Goal: Information Seeking & Learning: Check status

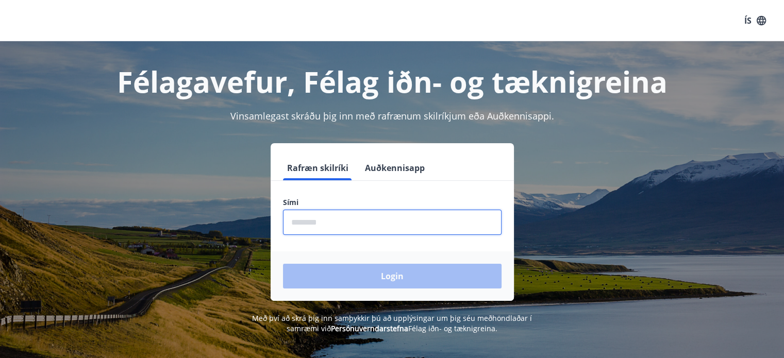
click at [453, 218] on input "phone" at bounding box center [392, 222] width 219 height 25
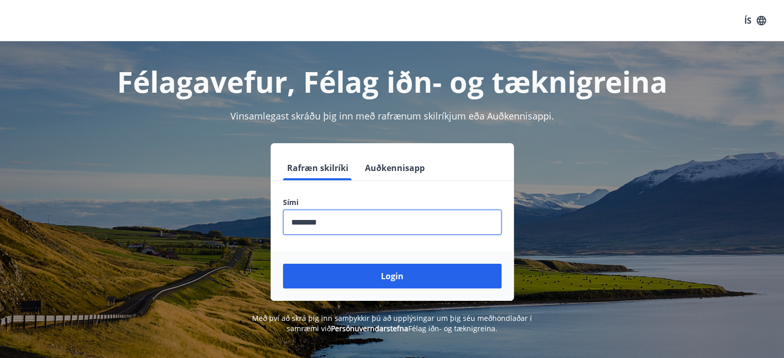
type input "********"
click at [283, 264] on button "Login" at bounding box center [392, 276] width 219 height 25
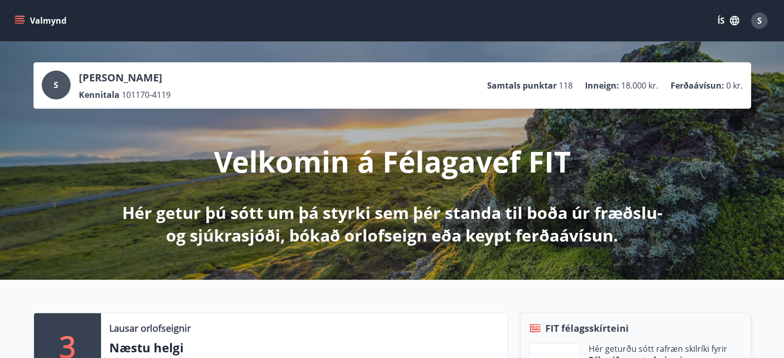
click at [21, 20] on icon "menu" at bounding box center [19, 20] width 10 height 10
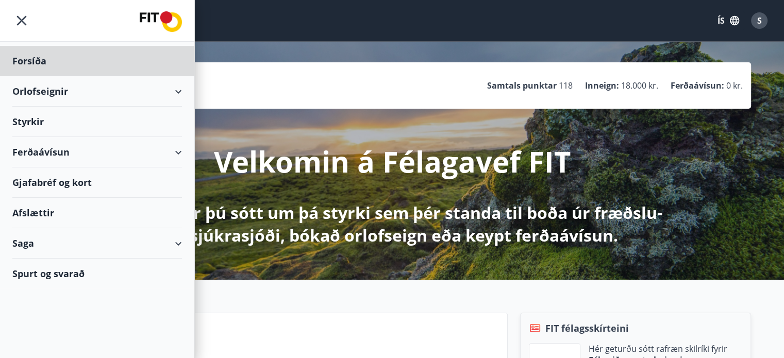
click at [31, 76] on div "Styrkir" at bounding box center [97, 61] width 170 height 30
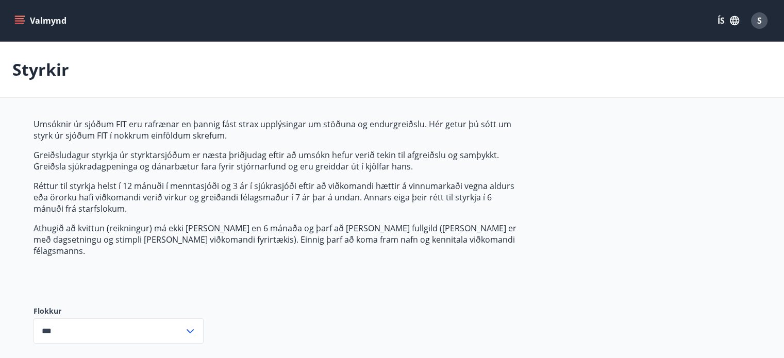
scroll to position [76, 0]
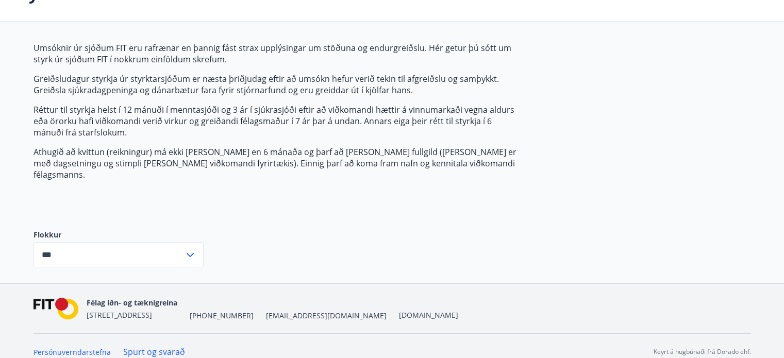
click at [186, 249] on icon at bounding box center [190, 255] width 12 height 12
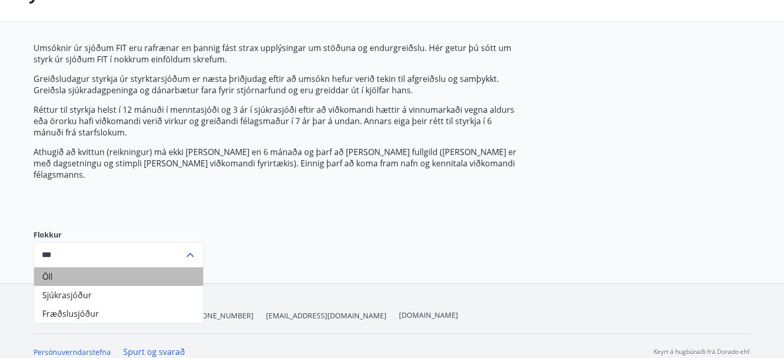
click at [161, 268] on li "Öll" at bounding box center [118, 277] width 169 height 19
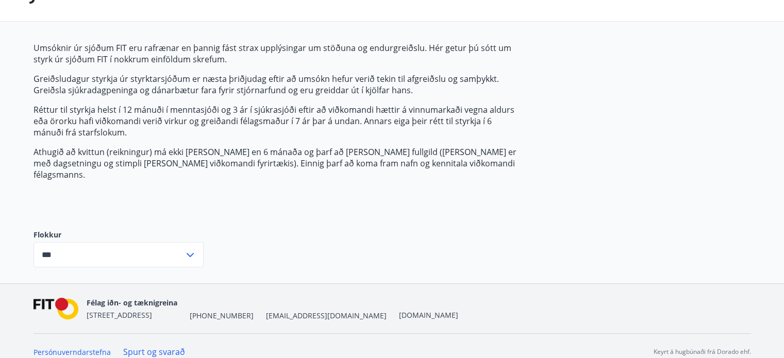
click at [191, 249] on icon at bounding box center [190, 255] width 12 height 12
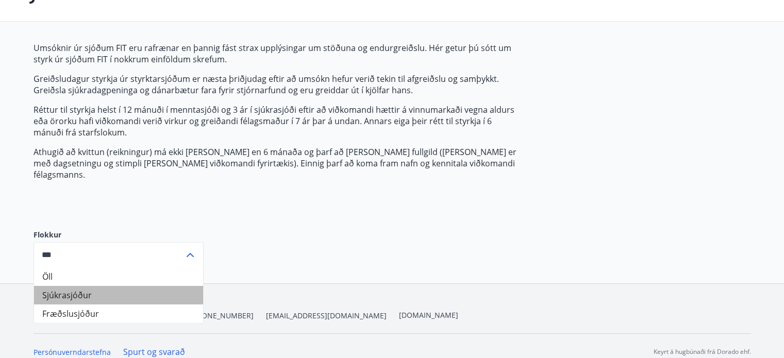
click at [152, 286] on li "Sjúkrasjóður" at bounding box center [118, 295] width 169 height 19
type input "**********"
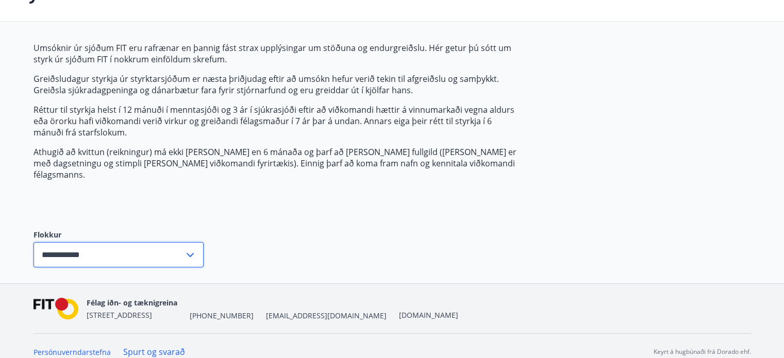
click at [120, 242] on input "**********" at bounding box center [109, 254] width 151 height 25
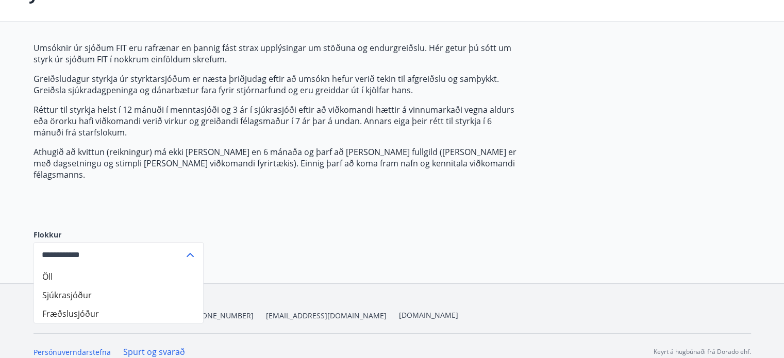
click at [216, 206] on div "Umsóknir úr sjóðum FIT eru rafrænar en þannig fást strax upplýsingar um stöðuna…" at bounding box center [393, 162] width 718 height 241
click at [189, 249] on icon at bounding box center [190, 255] width 12 height 12
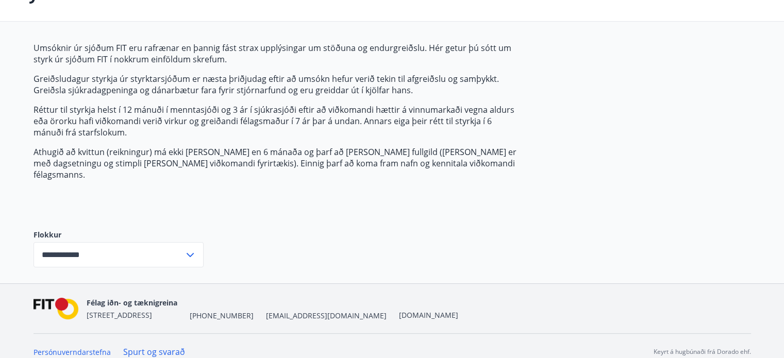
click at [212, 204] on div "**********" at bounding box center [393, 162] width 718 height 241
drag, startPoint x: 542, startPoint y: 8, endPoint x: 595, endPoint y: 156, distance: 157.0
click at [595, 156] on div "**********" at bounding box center [393, 162] width 718 height 241
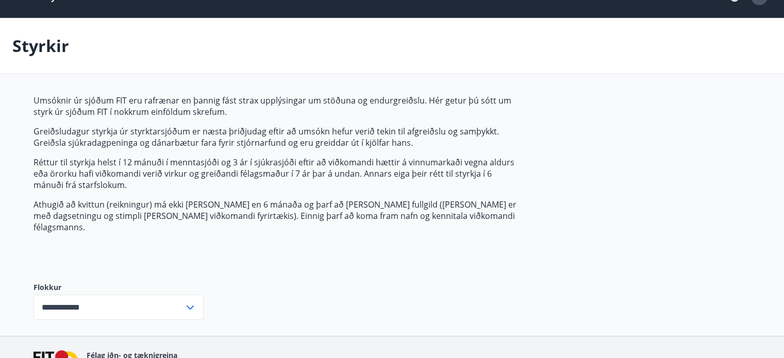
scroll to position [0, 0]
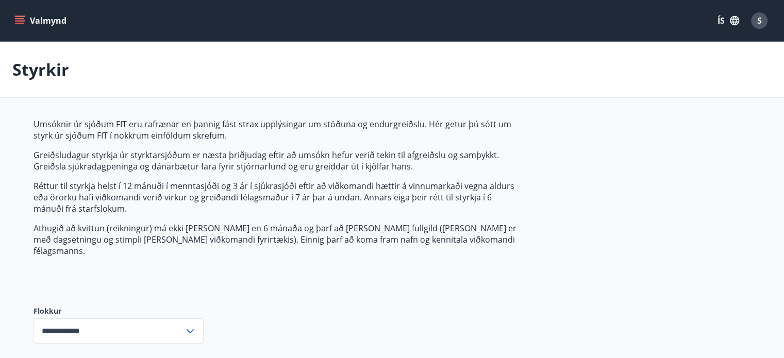
click at [54, 21] on button "Valmynd" at bounding box center [41, 20] width 58 height 19
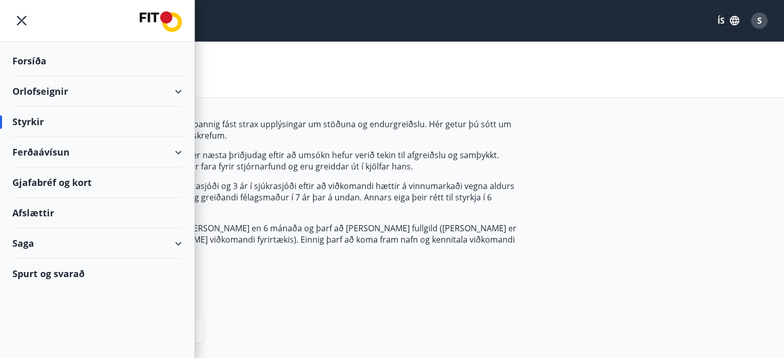
click at [176, 243] on div "Saga" at bounding box center [97, 243] width 170 height 30
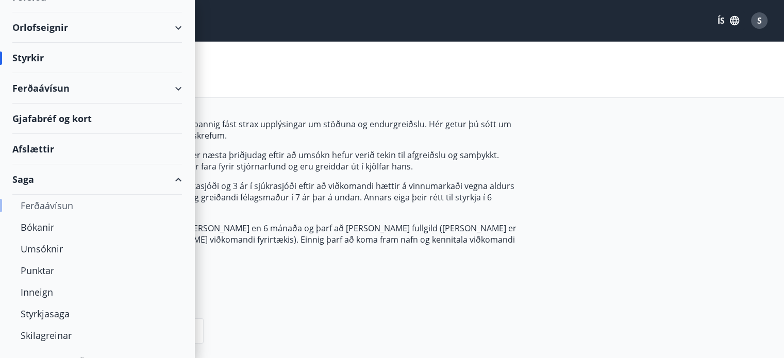
scroll to position [81, 0]
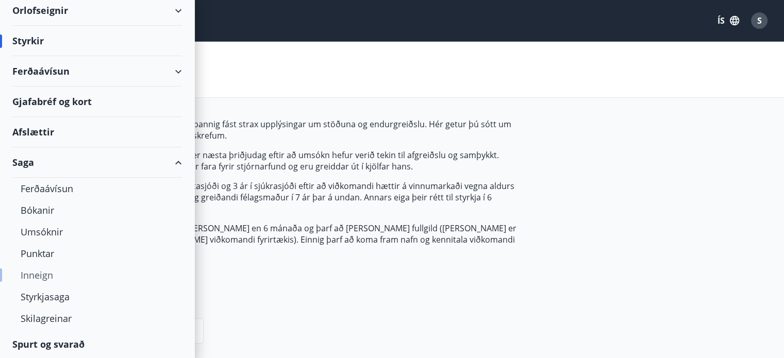
click at [39, 275] on div "Inneign" at bounding box center [97, 275] width 153 height 22
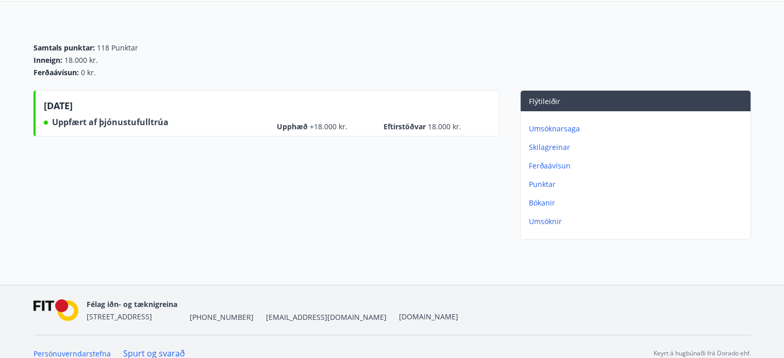
scroll to position [98, 0]
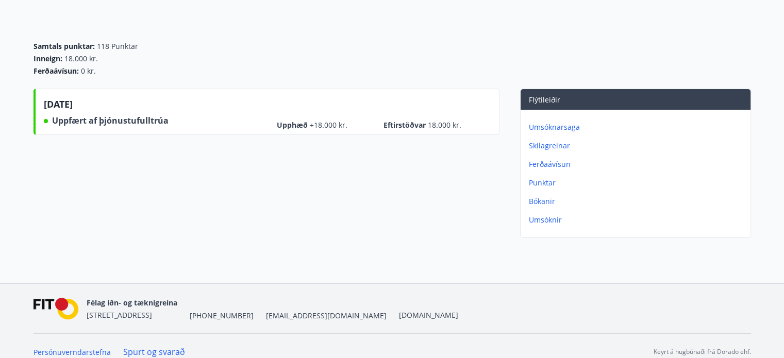
click at [542, 221] on p "Umsóknir" at bounding box center [638, 220] width 218 height 10
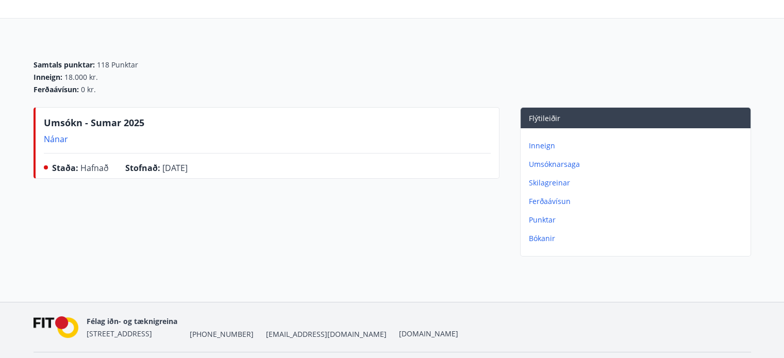
scroll to position [80, 0]
click at [549, 181] on p "Skilagreinar" at bounding box center [638, 182] width 218 height 10
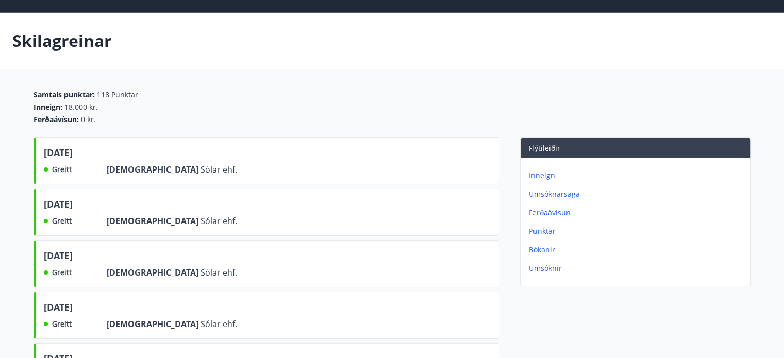
scroll to position [47, 0]
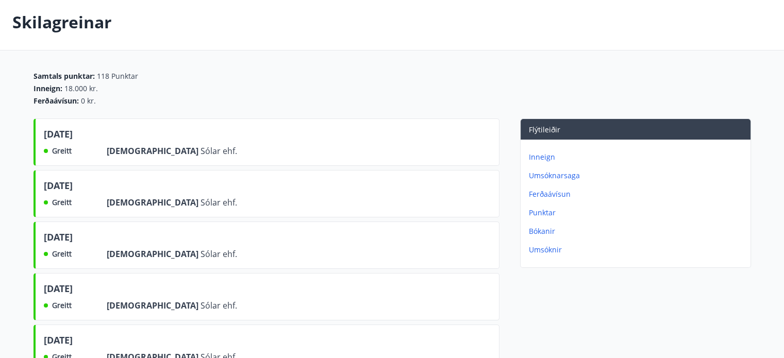
click at [550, 175] on p "Umsóknarsaga" at bounding box center [638, 176] width 218 height 10
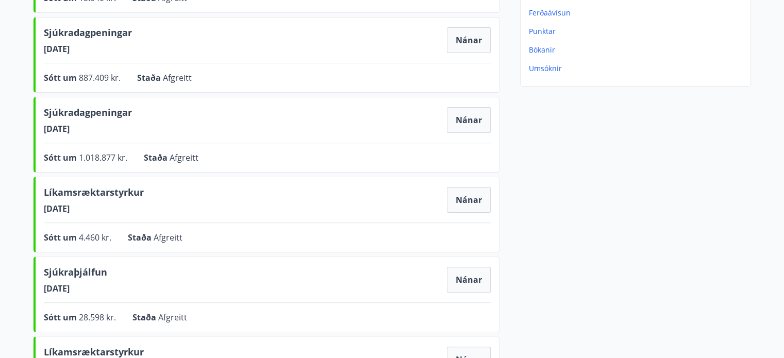
scroll to position [229, 0]
click at [477, 191] on button "Nánar" at bounding box center [469, 200] width 44 height 26
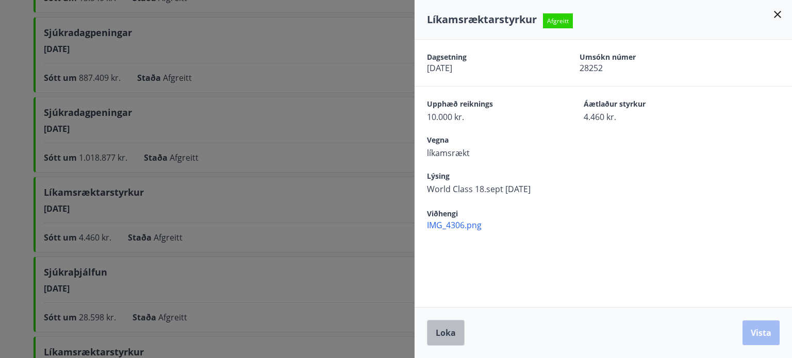
click at [454, 334] on span "Loka" at bounding box center [446, 332] width 20 height 11
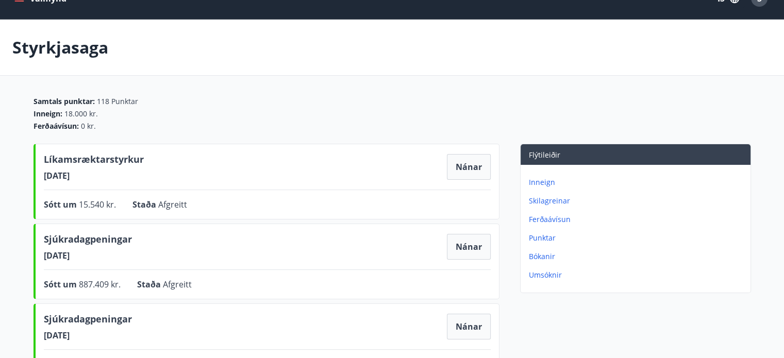
scroll to position [0, 0]
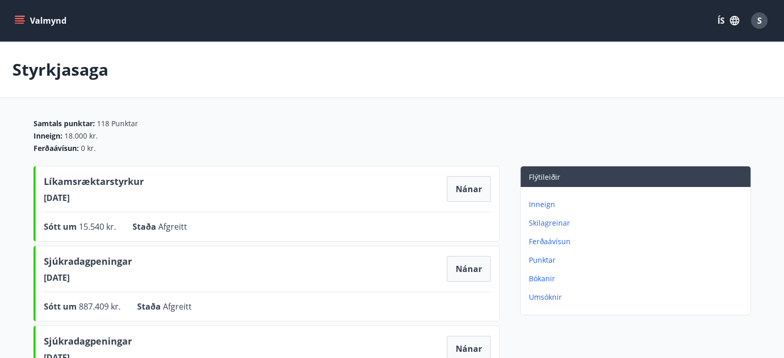
click at [25, 19] on button "Valmynd" at bounding box center [41, 20] width 58 height 19
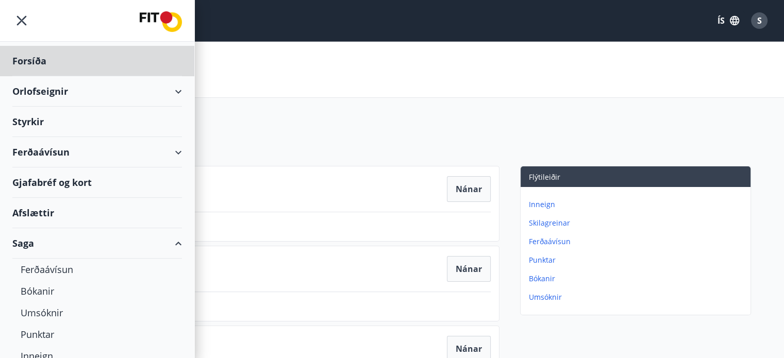
click at [35, 76] on div "Styrkir" at bounding box center [97, 61] width 170 height 30
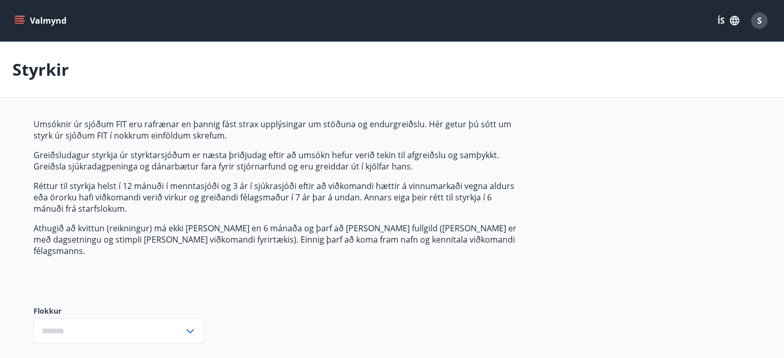
type input "***"
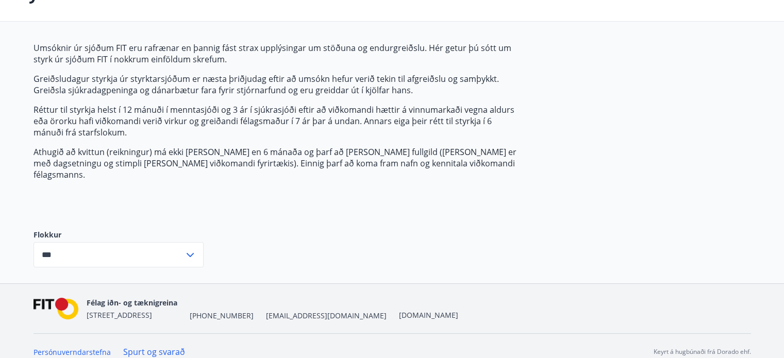
click at [189, 253] on icon at bounding box center [190, 255] width 7 height 4
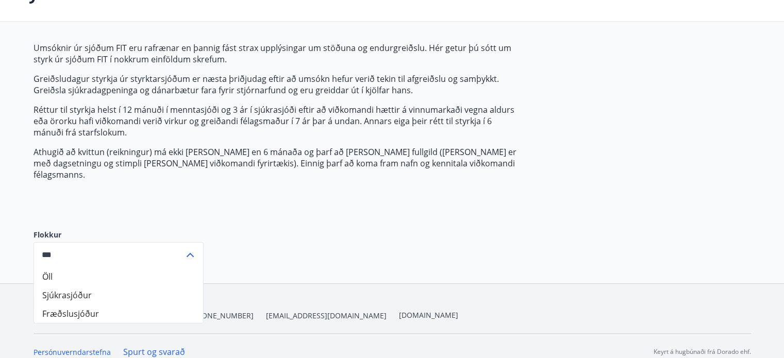
click at [163, 268] on li "Öll" at bounding box center [118, 277] width 169 height 19
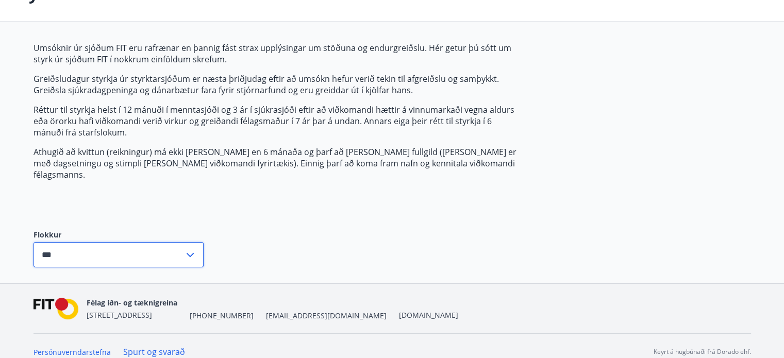
click at [169, 244] on input "***" at bounding box center [109, 254] width 151 height 25
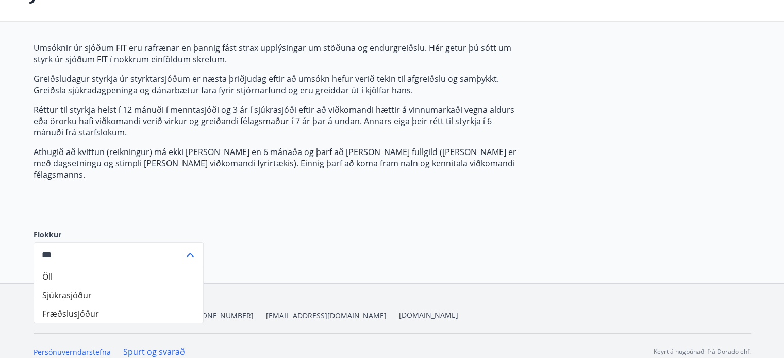
click at [274, 270] on div "Umsóknir úr sjóðum FIT eru rafrænar en þannig fást strax upplýsingar um stöðuna…" at bounding box center [393, 162] width 718 height 241
